Goal: Task Accomplishment & Management: Complete application form

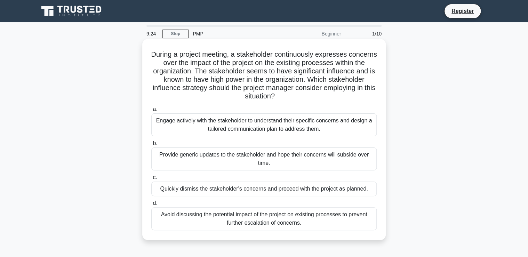
click at [223, 121] on div "Engage actively with the stakeholder to understand their specific concerns and …" at bounding box center [263, 124] width 225 height 23
click at [151, 112] on input "a. Engage actively with the stakeholder to understand their specific concerns a…" at bounding box center [151, 109] width 0 height 5
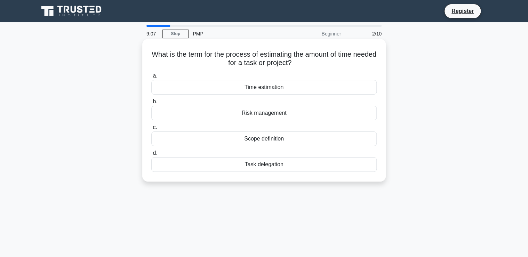
click at [226, 139] on div "Scope definition" at bounding box center [263, 138] width 225 height 15
click at [151, 130] on input "c. Scope definition" at bounding box center [151, 127] width 0 height 5
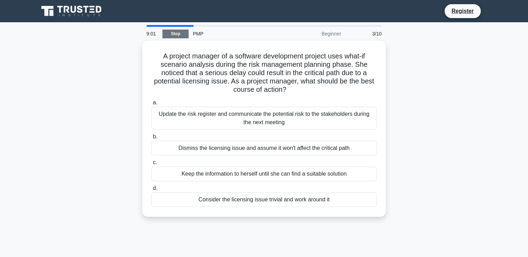
click at [177, 32] on link "Stop" at bounding box center [175, 34] width 26 height 9
